Goal: Book appointment/travel/reservation

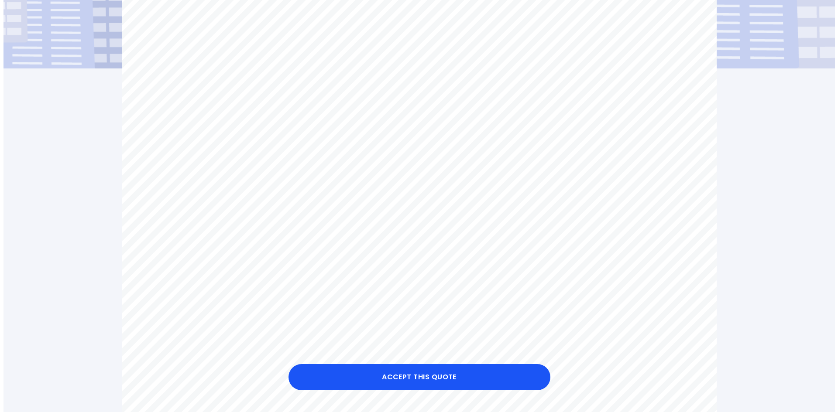
scroll to position [218, 0]
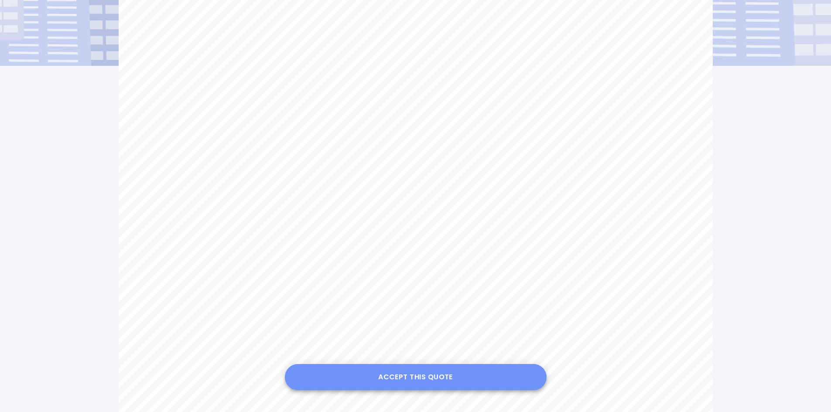
click at [446, 378] on button "Accept this Quote" at bounding box center [416, 377] width 262 height 26
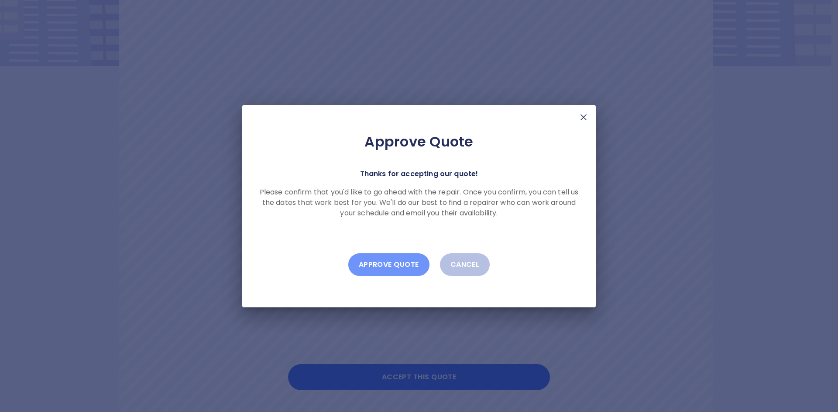
click at [390, 262] on button "Approve Quote" at bounding box center [388, 265] width 81 height 23
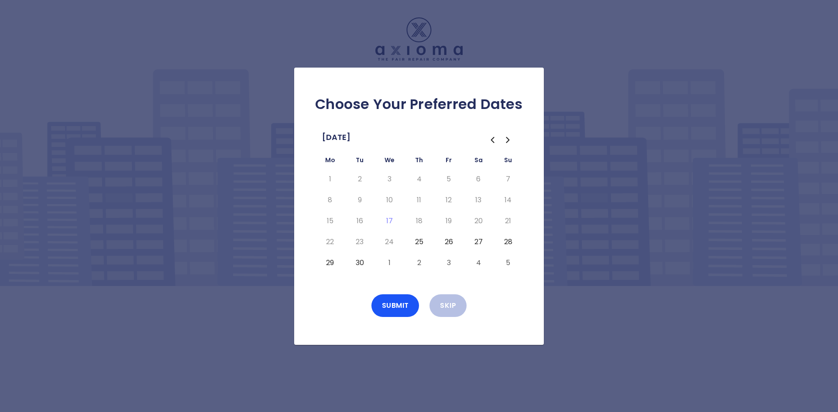
click at [491, 142] on icon "Go to the Previous Month" at bounding box center [492, 140] width 10 height 10
click at [508, 140] on icon "Go to the Next Month" at bounding box center [508, 140] width 10 height 10
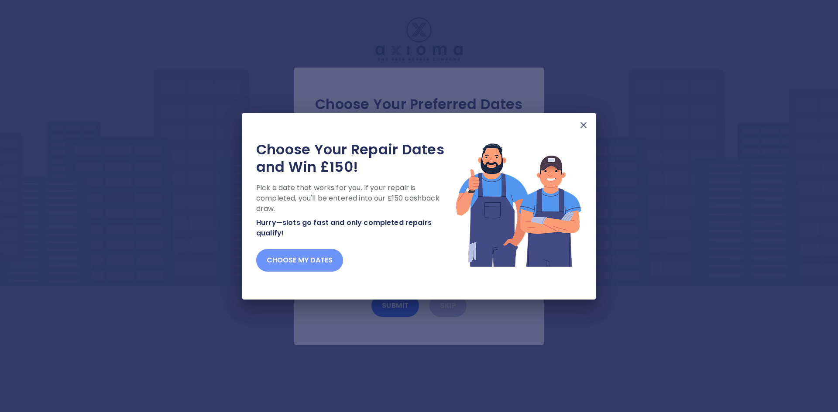
click at [306, 256] on button "Choose my dates" at bounding box center [299, 260] width 87 height 23
click at [303, 260] on button "Choose my dates" at bounding box center [299, 260] width 87 height 23
click at [584, 125] on img at bounding box center [583, 125] width 10 height 10
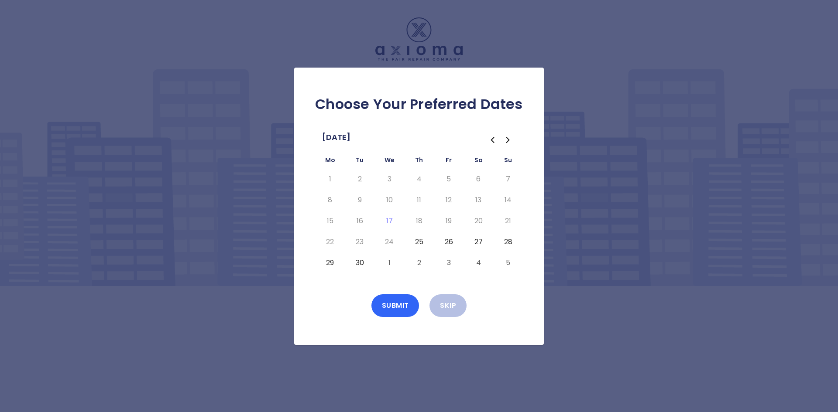
click at [392, 306] on button "Submit" at bounding box center [395, 306] width 48 height 23
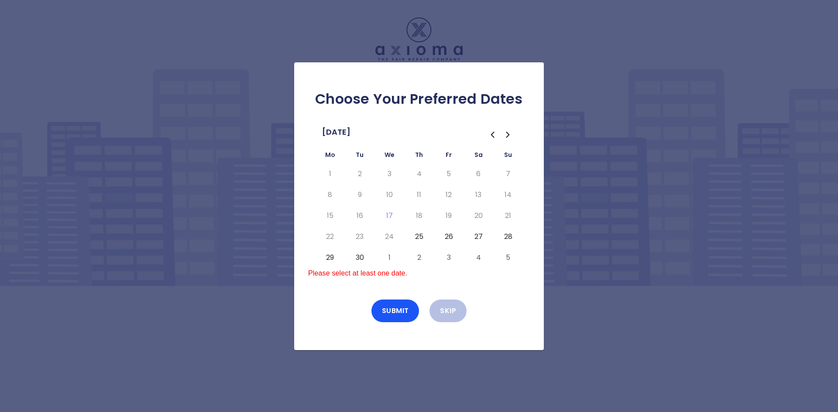
click at [420, 237] on button "25" at bounding box center [419, 237] width 16 height 14
click at [397, 310] on button "Submit" at bounding box center [395, 311] width 48 height 23
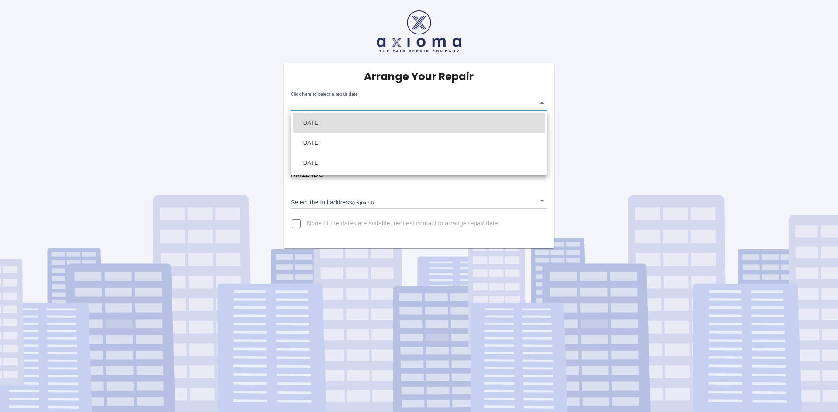
click at [508, 101] on body "Arrange Your Repair Click here to select a repair date ​ Phone Number   * 07714…" at bounding box center [419, 206] width 838 height 412
click at [327, 103] on div at bounding box center [419, 206] width 838 height 412
click at [333, 103] on body "Arrange Your Repair Click here to select a repair date ​ Phone Number   * 07714…" at bounding box center [419, 206] width 838 height 412
click at [333, 102] on div at bounding box center [419, 206] width 838 height 412
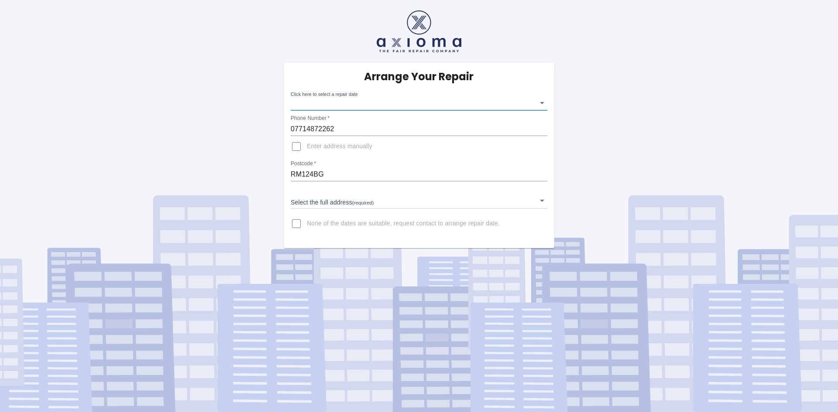
click at [297, 146] on input "Enter address manually" at bounding box center [296, 146] width 21 height 21
checkbox input "true"
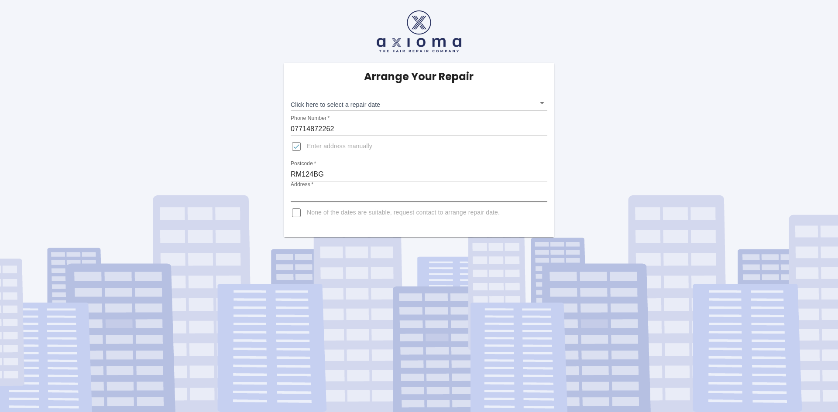
click at [329, 196] on input "Address   *" at bounding box center [419, 196] width 257 height 14
type input "11 Strathmore Gardens"
click at [295, 212] on input "None of the dates are suitable, request contact to arrange repair date." at bounding box center [296, 213] width 21 height 21
checkbox input "true"
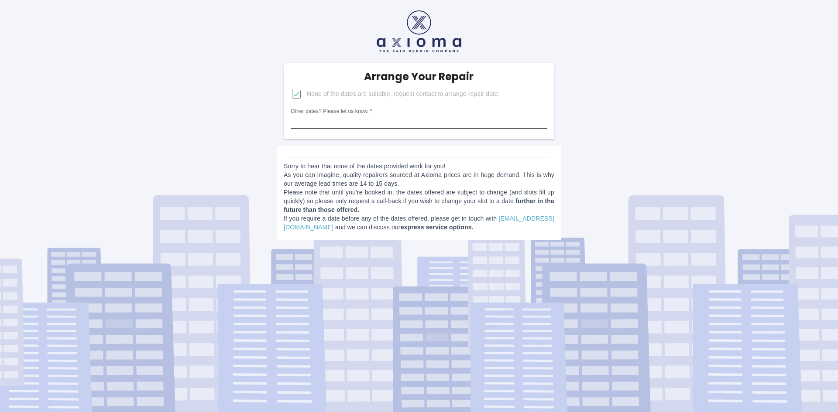
click at [416, 117] on input "Other dates? Please let us know.   *" at bounding box center [419, 122] width 257 height 14
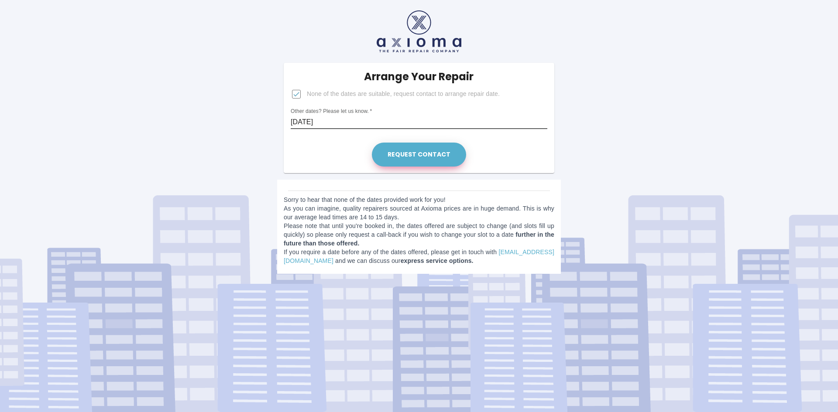
type input "Wednesday 24th September"
click at [430, 151] on button "Request contact" at bounding box center [419, 155] width 94 height 24
